Goal: Contribute content: Add original content to the website for others to see

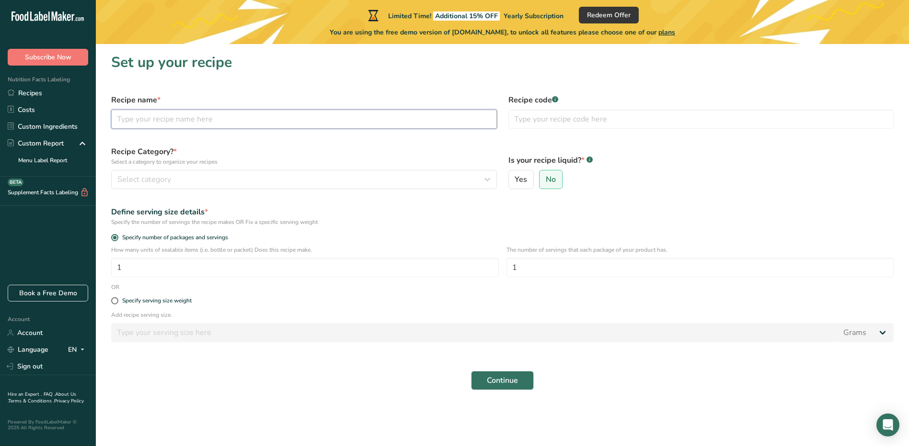
click at [177, 117] on input "text" at bounding box center [304, 119] width 386 height 19
drag, startPoint x: 161, startPoint y: 121, endPoint x: 112, endPoint y: 127, distance: 49.3
click at [112, 127] on input "beef" at bounding box center [304, 119] width 386 height 19
click at [120, 121] on input "wouf beef" at bounding box center [304, 119] width 386 height 19
click at [142, 119] on input "Wouf beef" at bounding box center [304, 119] width 386 height 19
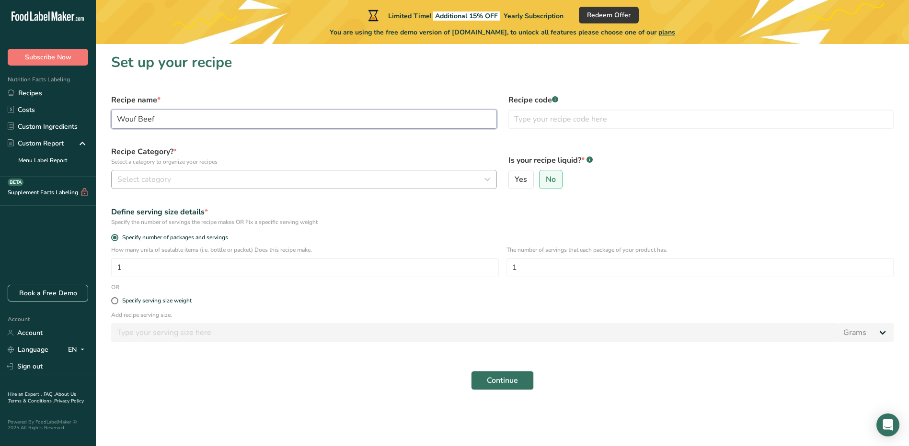
type input "Wouf Beef"
click at [144, 175] on span "Select category" at bounding box center [144, 179] width 54 height 11
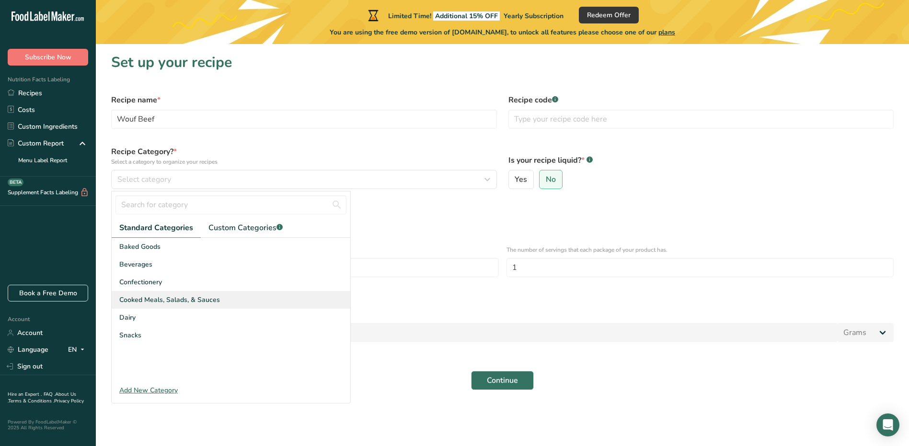
click at [192, 301] on span "Cooked Meals, Salads, & Sauces" at bounding box center [169, 300] width 101 height 10
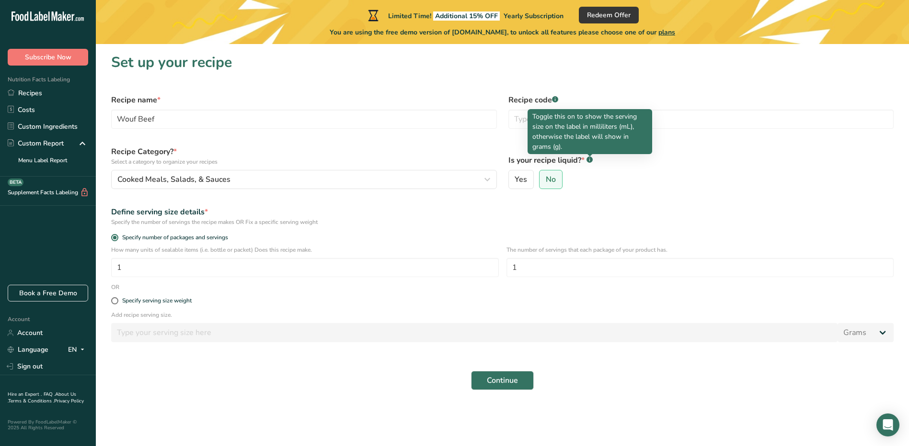
click at [588, 160] on rect at bounding box center [589, 160] width 6 height 6
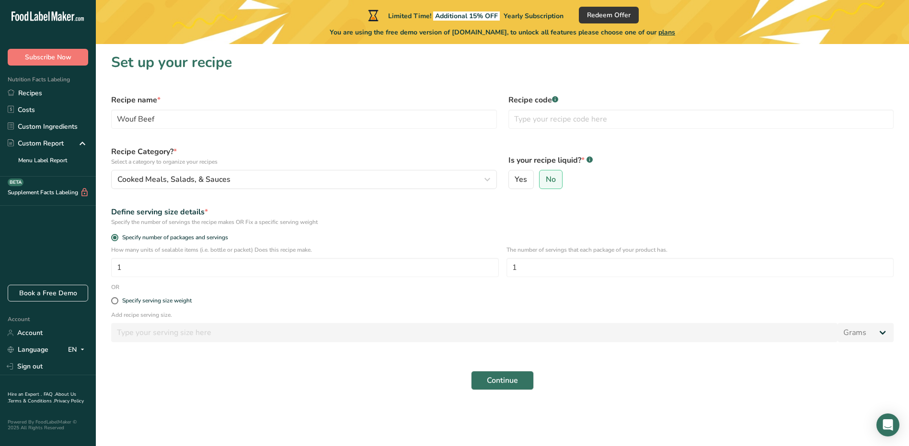
drag, startPoint x: 649, startPoint y: 150, endPoint x: 587, endPoint y: 83, distance: 92.2
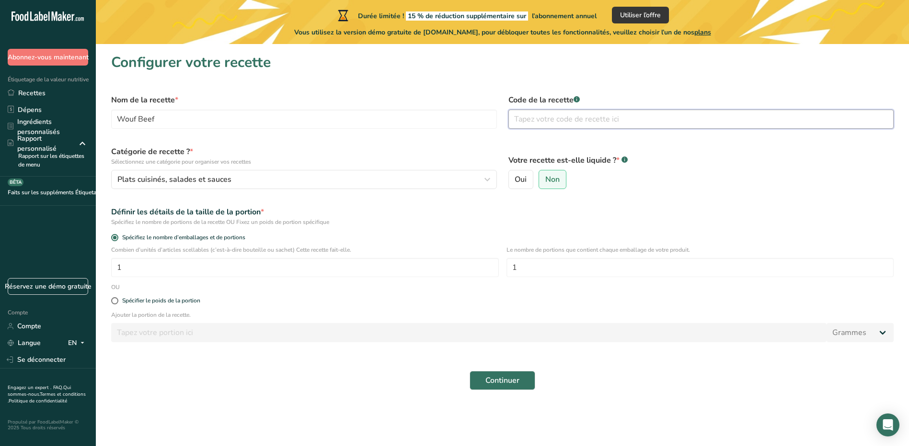
click at [559, 119] on input "text" at bounding box center [701, 119] width 386 height 19
type input "0"
type input "r"
type input "R"
type input "R1"
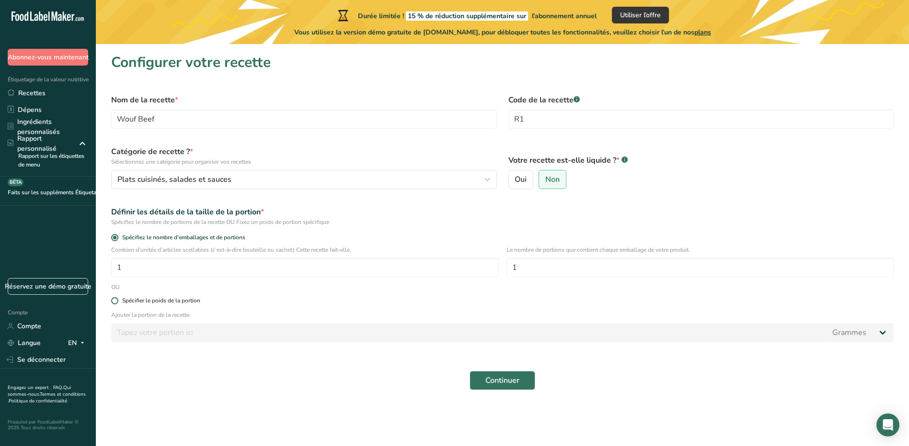
click at [194, 298] on div "Spécifier le poids de la portion" at bounding box center [161, 300] width 78 height 7
click at [117, 298] on input "Spécifier le poids de la portion" at bounding box center [114, 301] width 6 height 6
radio input "true"
radio input "false"
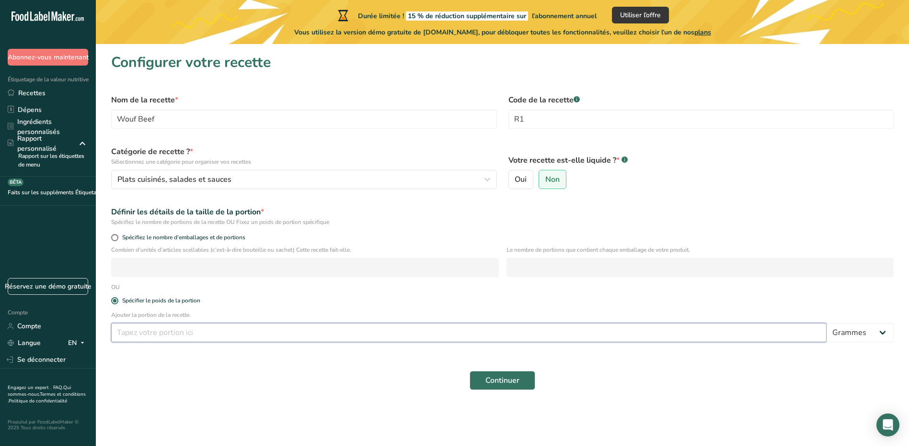
click at [201, 333] on input "number" at bounding box center [468, 332] width 715 height 19
type input "100"
click at [513, 376] on span "Continuer" at bounding box center [502, 380] width 34 height 11
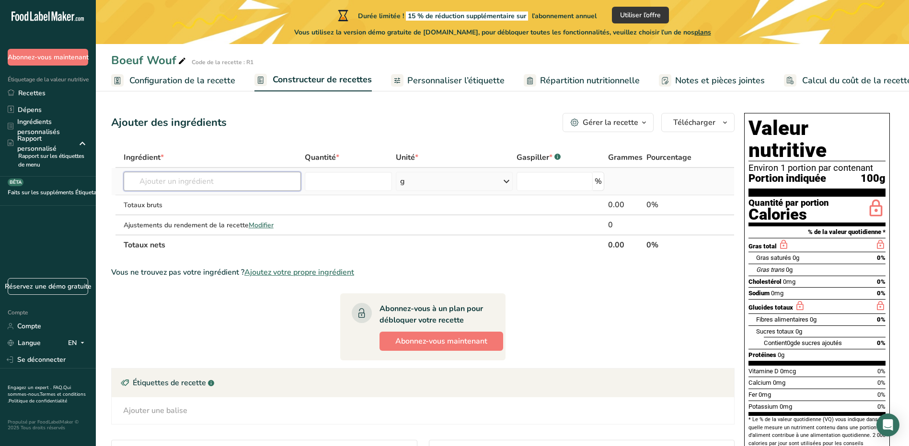
click at [244, 175] on input "text" at bounding box center [212, 181] width 177 height 19
click at [167, 184] on input "text" at bounding box center [212, 181] width 177 height 19
type input "B"
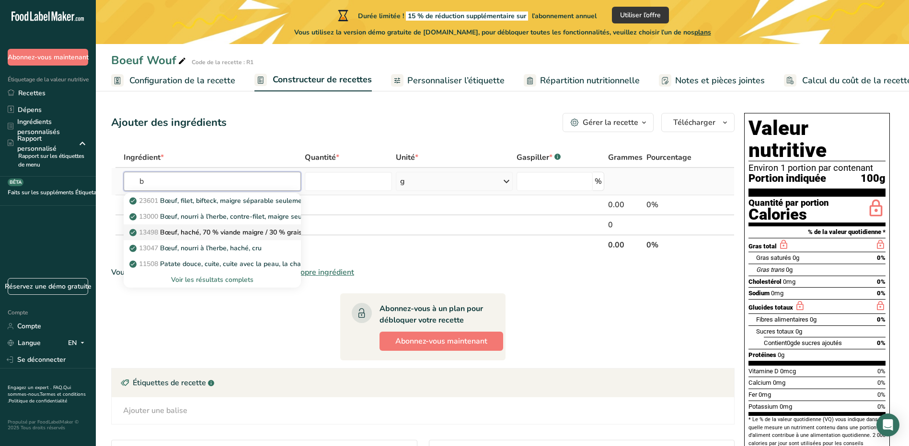
type input "b"
click at [262, 236] on font "Bœuf, haché, 70 % viande maigre / 30 % graisse, cru" at bounding box center [241, 232] width 162 height 9
type input "Beef, ground, 70% lean meat / 30% fat, raw"
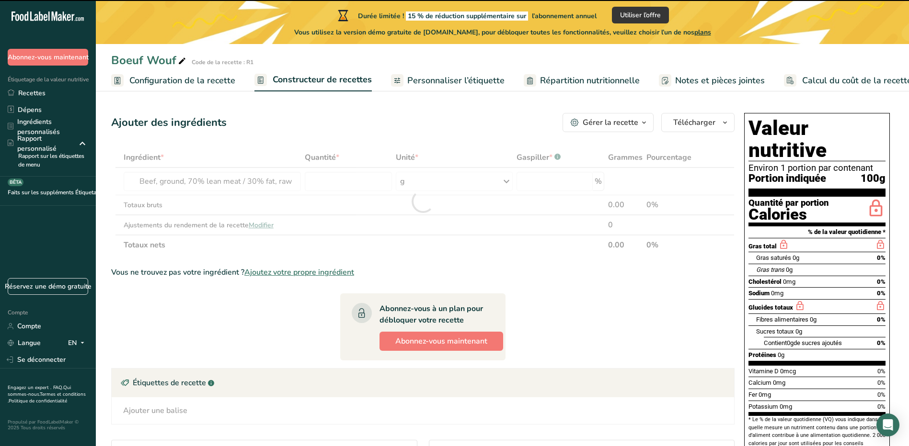
type input "0"
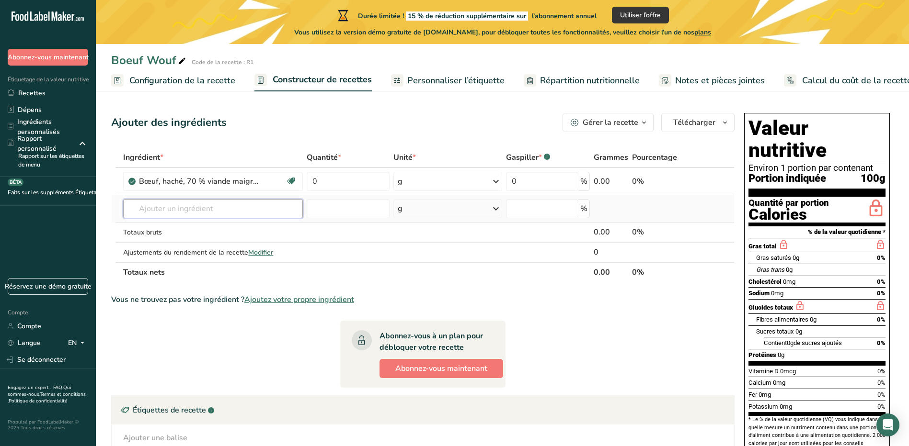
click at [179, 208] on input "text" at bounding box center [212, 208] width 179 height 19
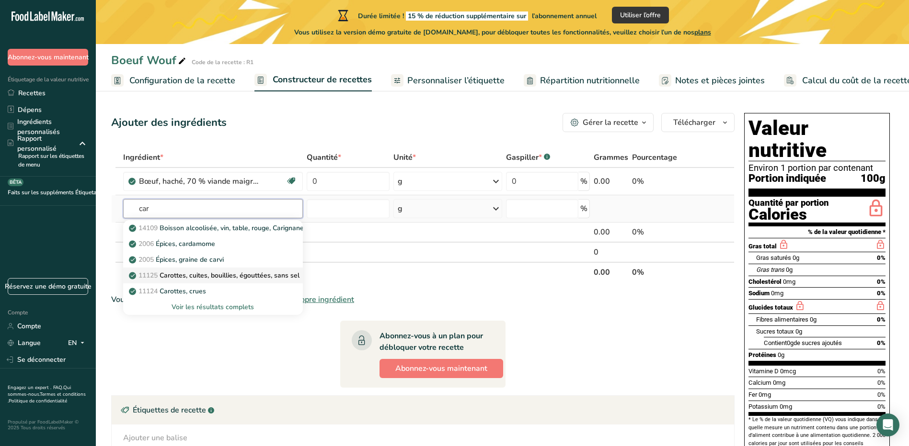
type input "car"
click at [216, 277] on font "Carottes, cuites, bouillies, égouttées, sans sel" at bounding box center [229, 275] width 140 height 9
type input "Carrots, cooked, boiled, drained, without salt"
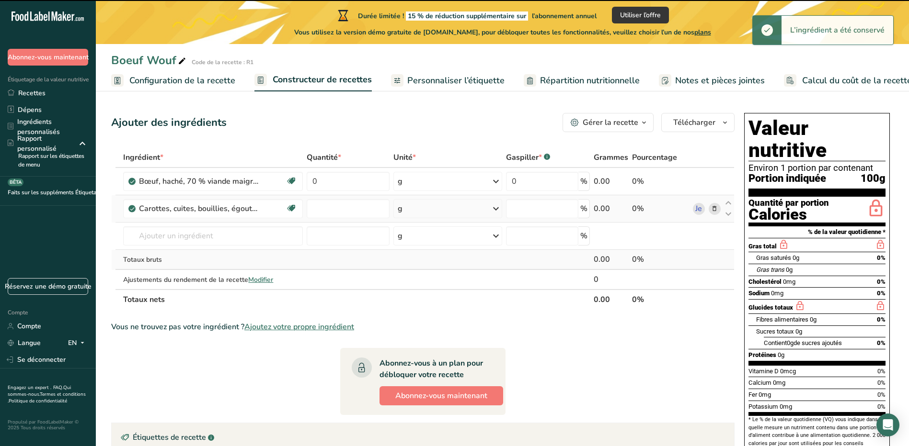
type input "0"
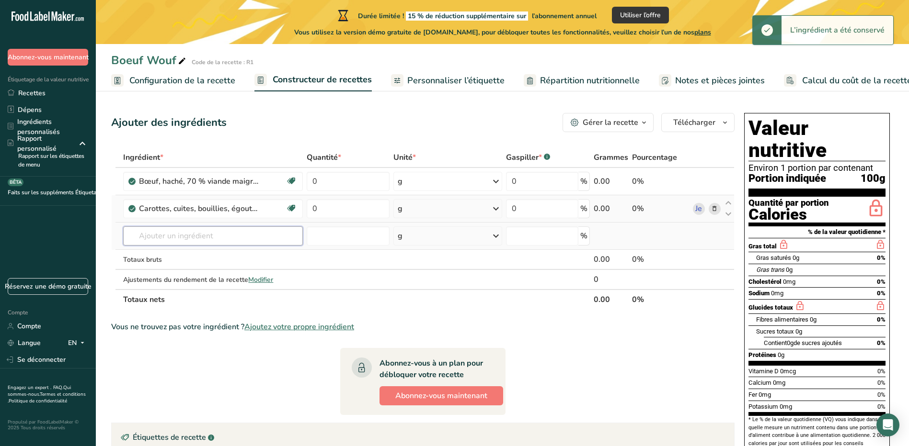
click at [192, 234] on input "text" at bounding box center [212, 236] width 179 height 19
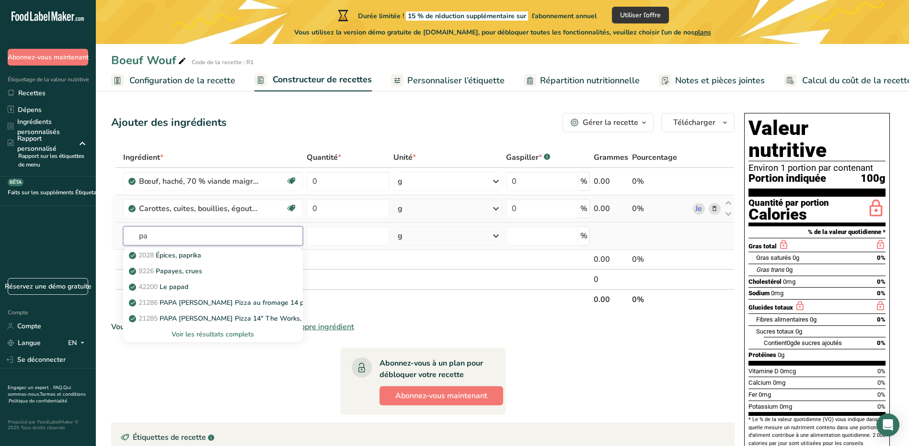
type input "p"
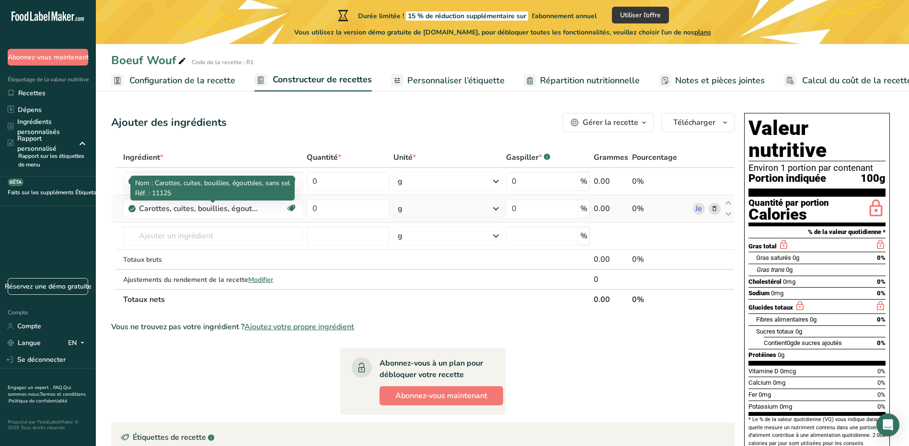
click at [238, 187] on span "Nom : Carottes, cuites, bouillies, égouttées, sans sel" at bounding box center [212, 183] width 155 height 9
click at [249, 215] on div "Carottes, cuites, bouillies, égouttées, sans sel Dairy free Gluten free Vegan V…" at bounding box center [212, 208] width 179 height 19
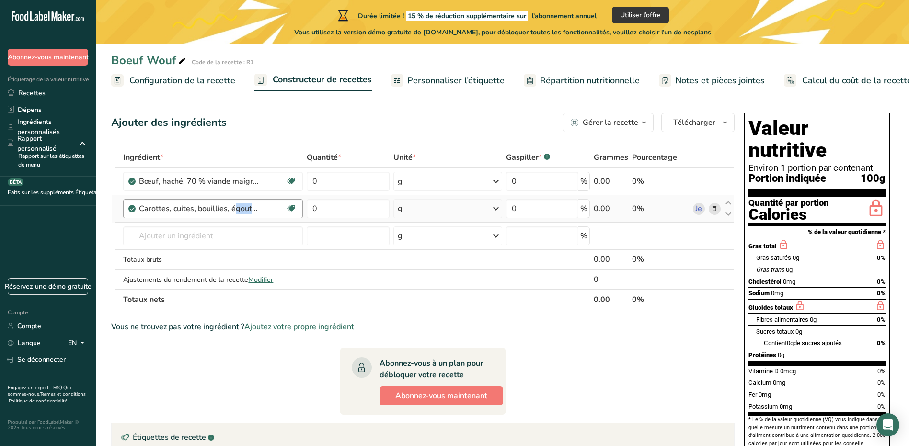
click at [249, 215] on div "Carottes, cuites, bouillies, égouttées, sans sel Dairy free Gluten free Vegan V…" at bounding box center [212, 208] width 179 height 19
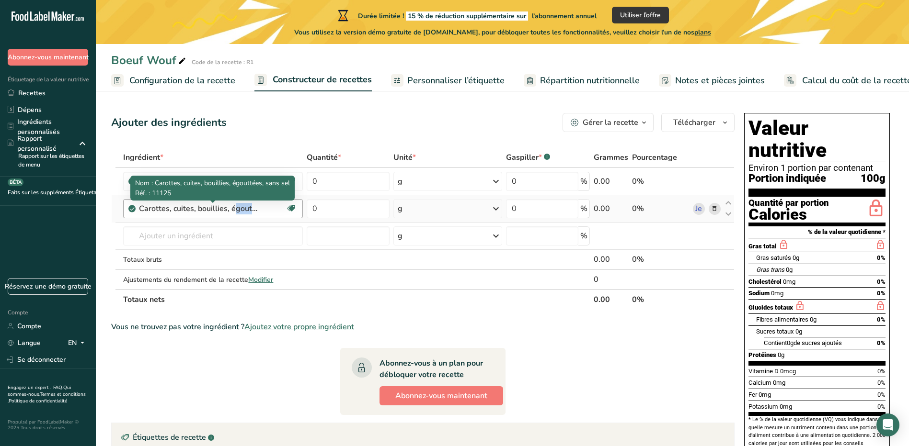
click at [258, 207] on div "Carottes, cuites, bouillies, égouttées, sans sel" at bounding box center [199, 208] width 120 height 11
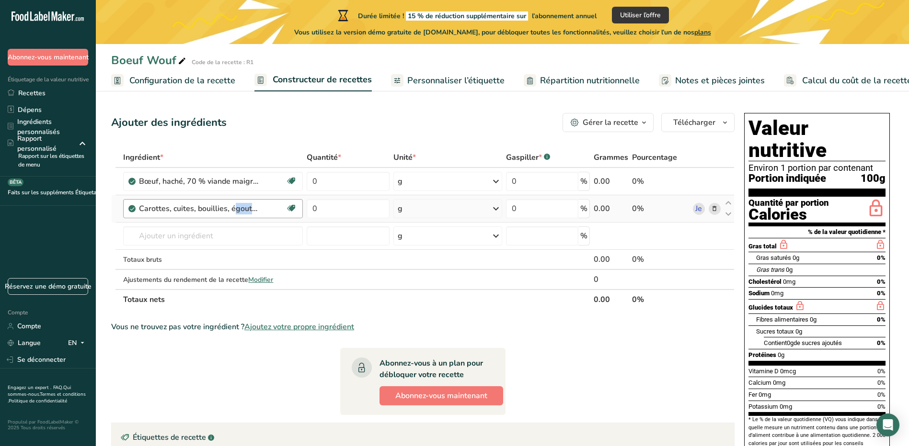
click at [258, 207] on div "Carottes, cuites, bouillies, égouttées, sans sel" at bounding box center [199, 208] width 120 height 11
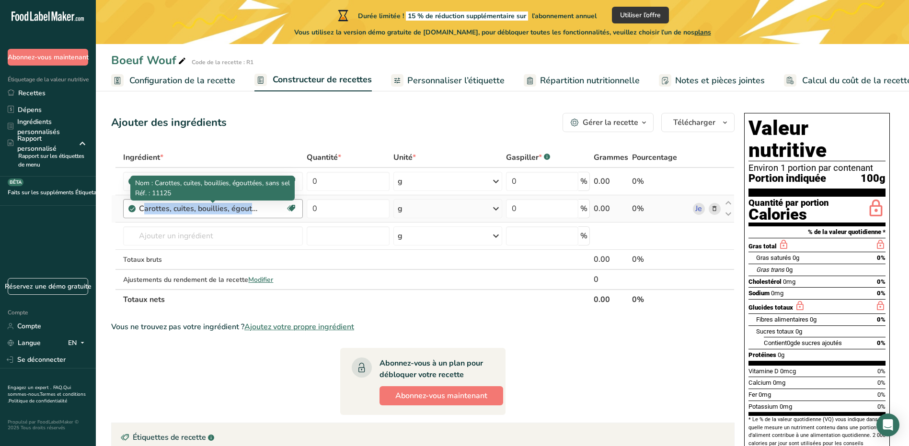
click at [258, 207] on div "Carottes, cuites, bouillies, égouttées, sans sel" at bounding box center [199, 208] width 120 height 11
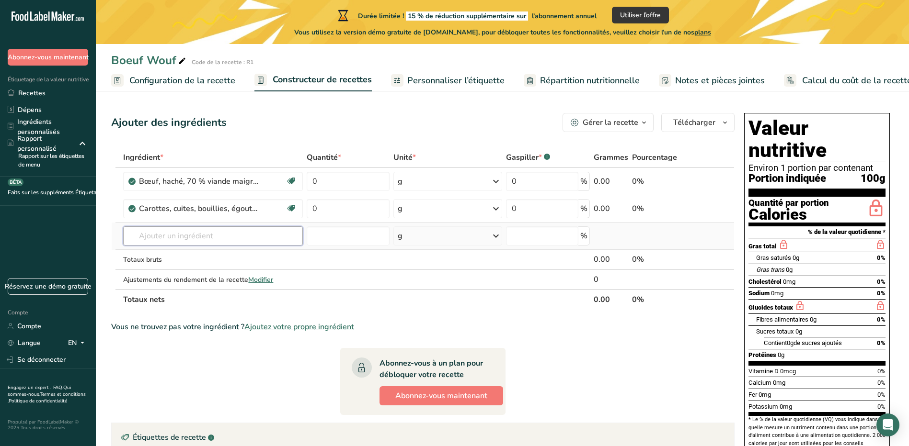
drag, startPoint x: 258, startPoint y: 207, endPoint x: 246, endPoint y: 235, distance: 30.7
click at [246, 235] on input "text" at bounding box center [212, 236] width 179 height 19
click at [229, 74] on span "Configuration de la recette" at bounding box center [182, 80] width 106 height 13
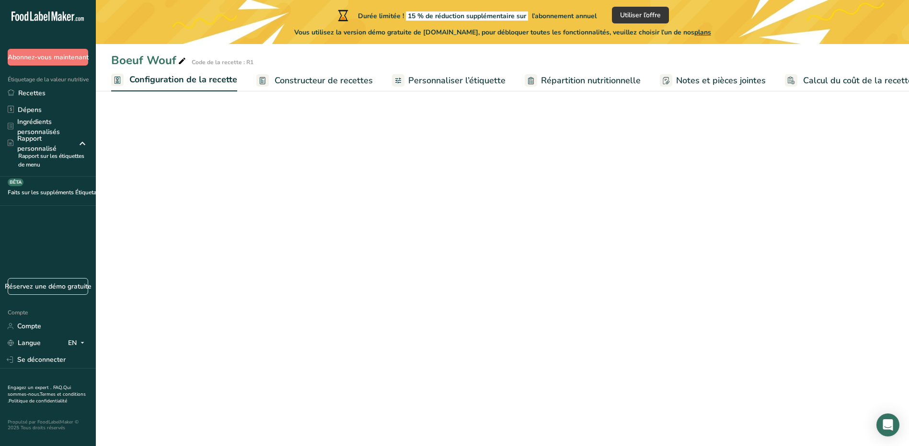
scroll to position [0, 3]
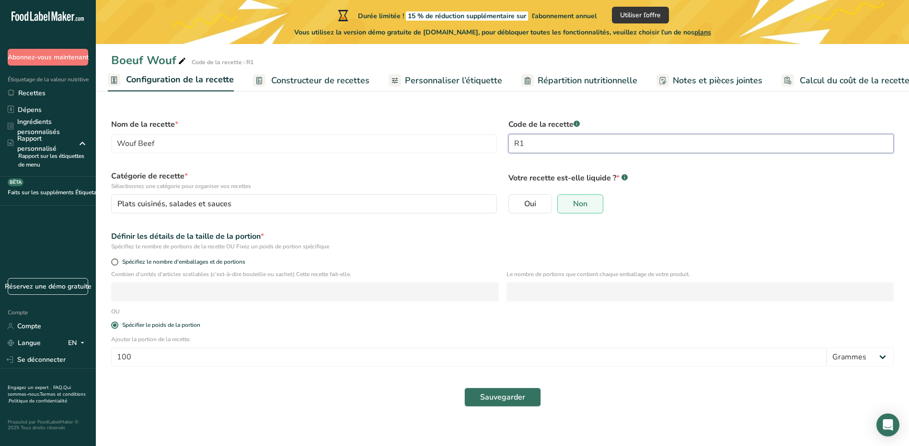
click at [549, 137] on input "R1" at bounding box center [701, 143] width 386 height 19
type input "R3"
click at [486, 399] on span "Sauvegarder" at bounding box center [502, 397] width 45 height 11
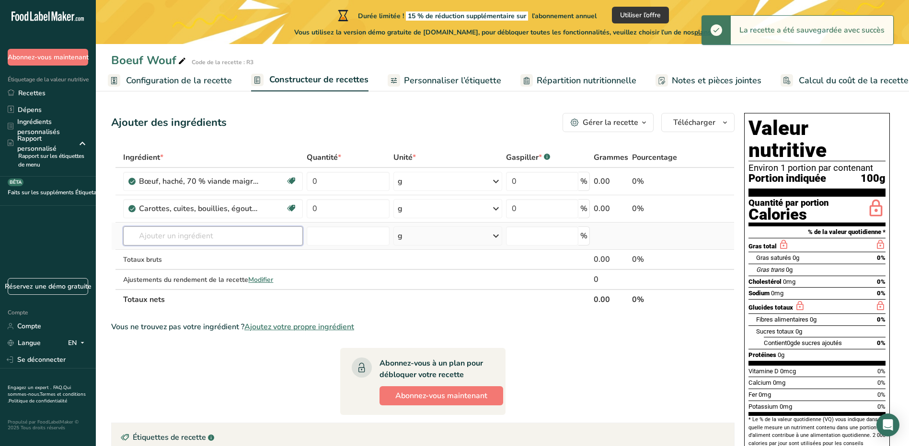
click at [228, 233] on input "text" at bounding box center [212, 236] width 179 height 19
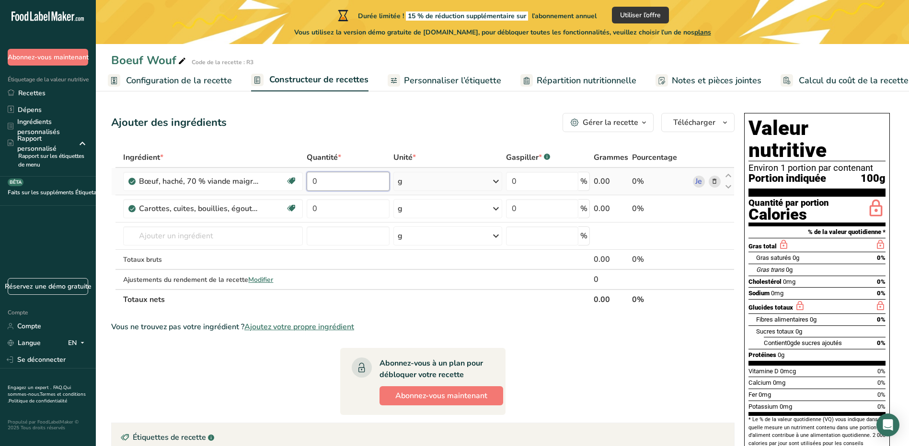
click at [319, 182] on input "0" at bounding box center [348, 181] width 83 height 19
